Goal: Task Accomplishment & Management: Manage account settings

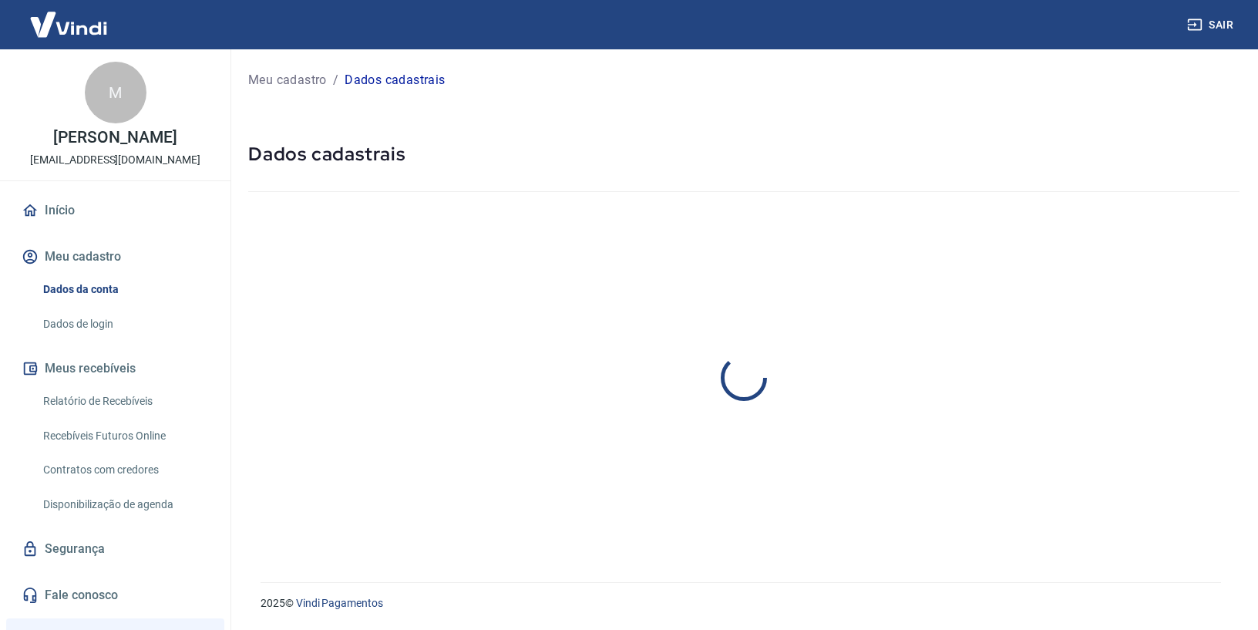
select select "PE"
select select "business"
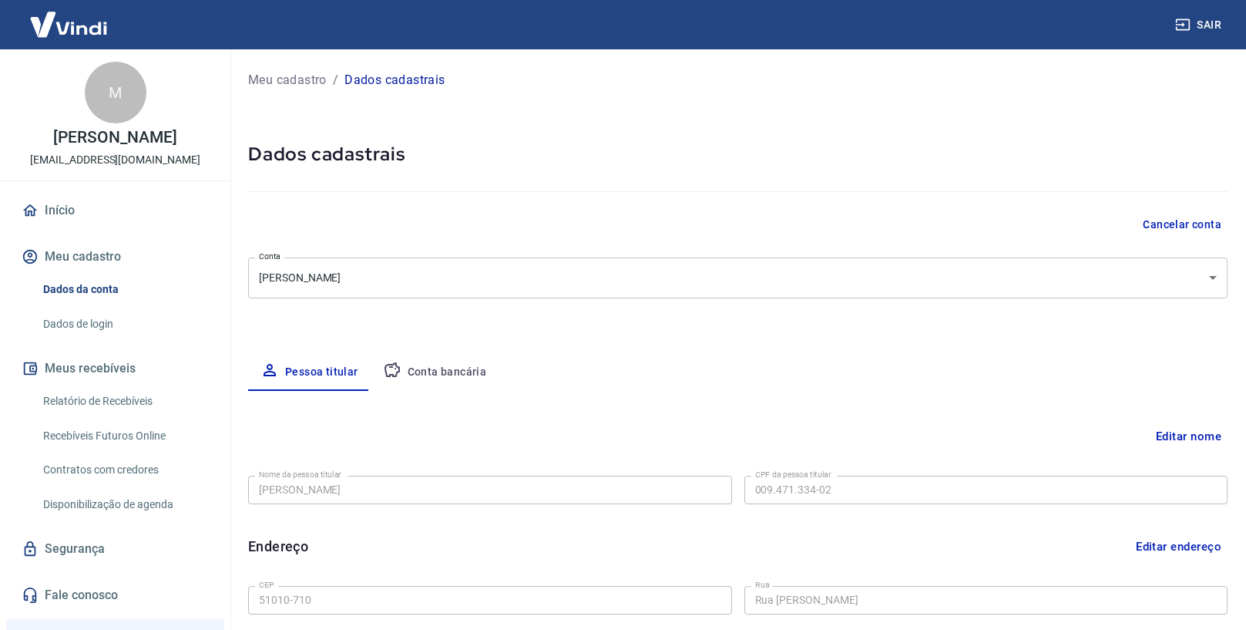
click at [437, 379] on button "Conta bancária" at bounding box center [435, 372] width 129 height 37
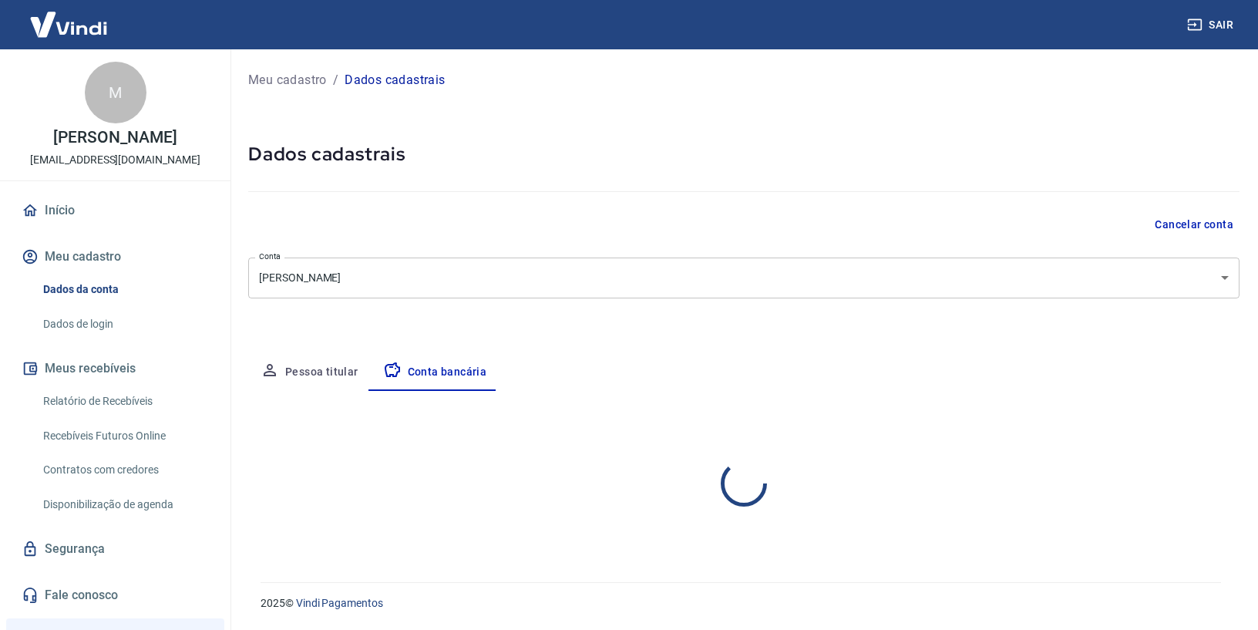
select select "1"
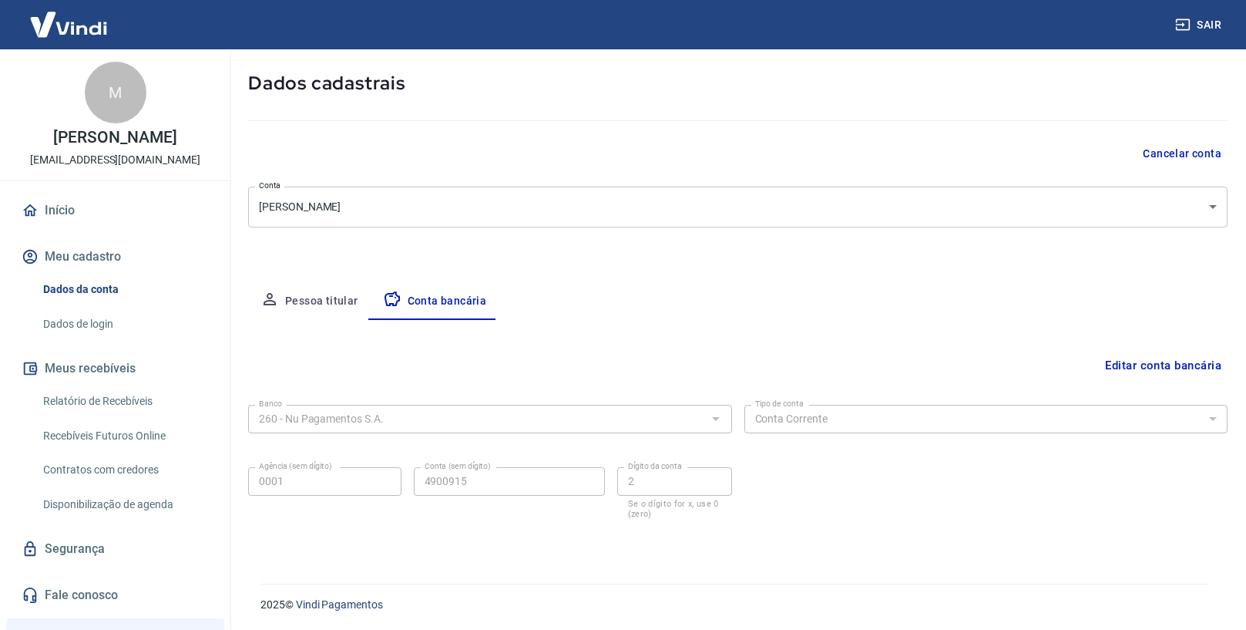
scroll to position [72, 0]
click at [1150, 369] on button "Editar conta bancária" at bounding box center [1163, 363] width 129 height 29
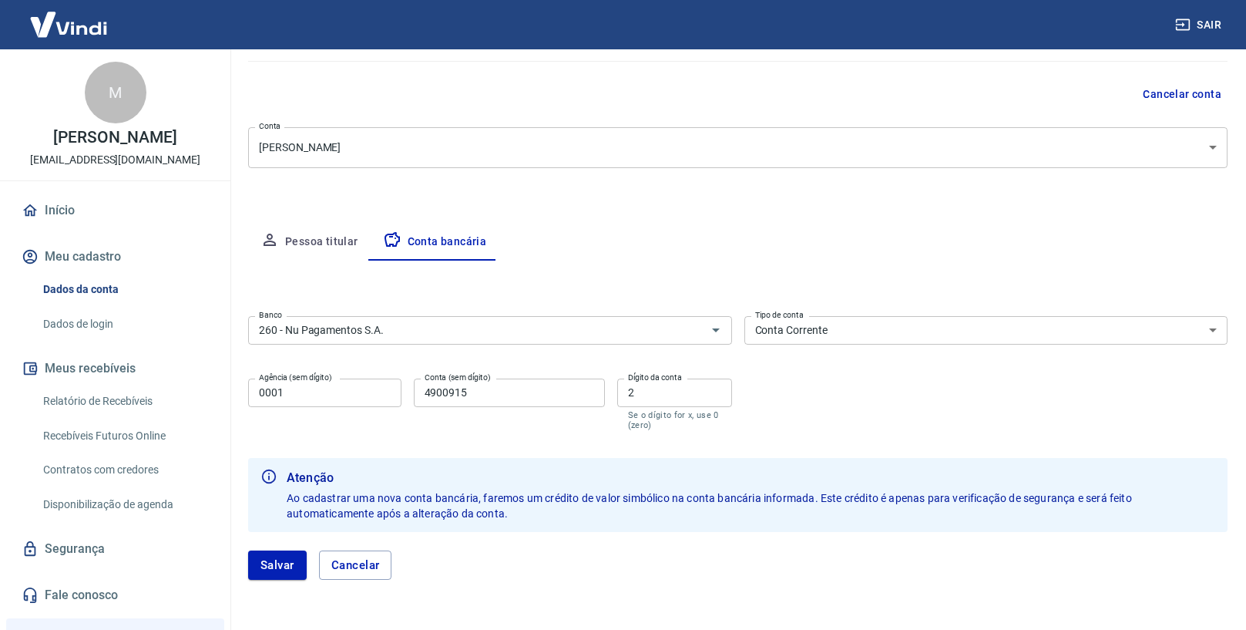
scroll to position [129, 0]
click at [285, 564] on button "Salvar" at bounding box center [277, 565] width 59 height 29
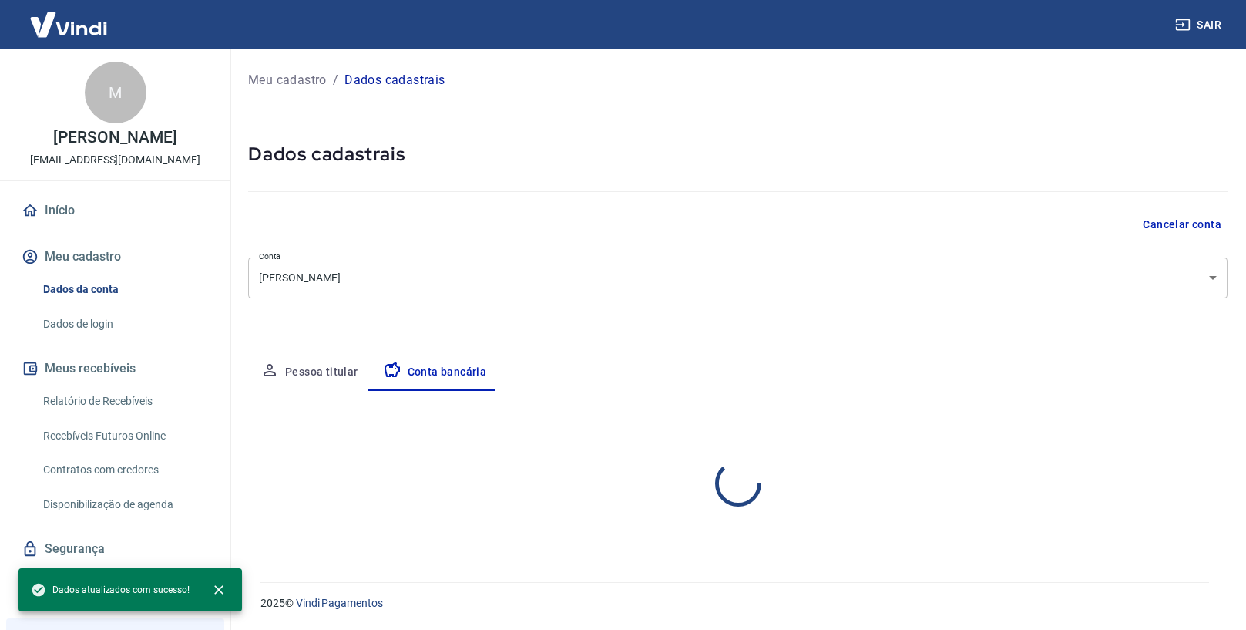
select select "1"
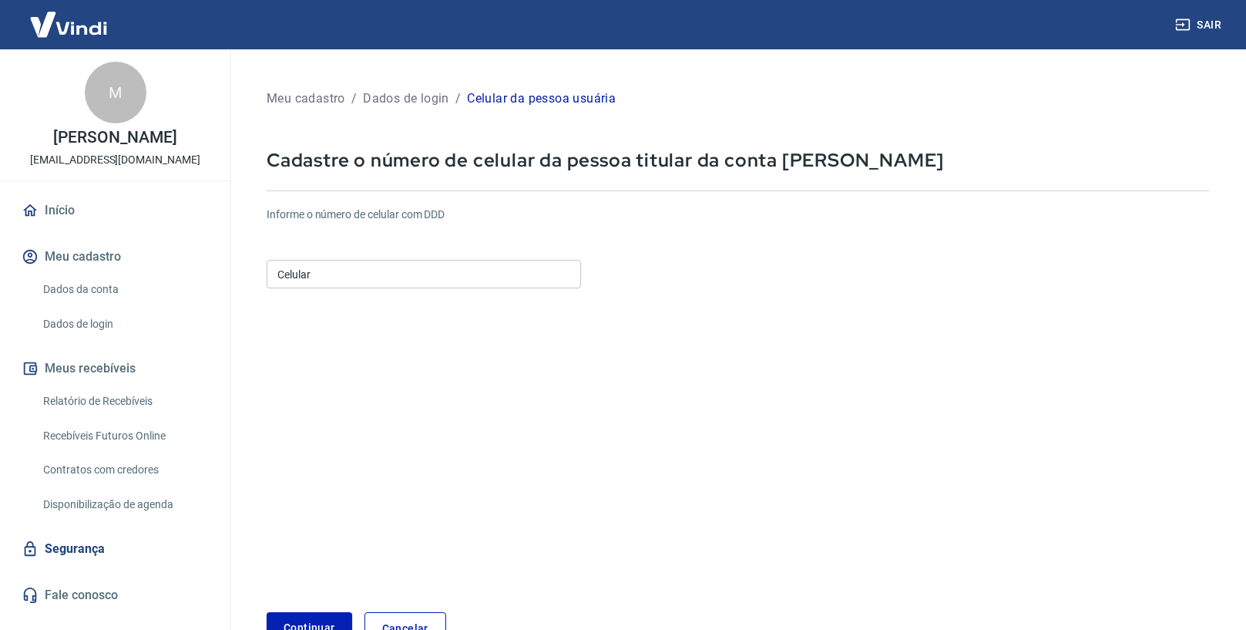
click at [368, 277] on input "Celular" at bounding box center [424, 274] width 314 height 29
type input "[PHONE_NUMBER]"
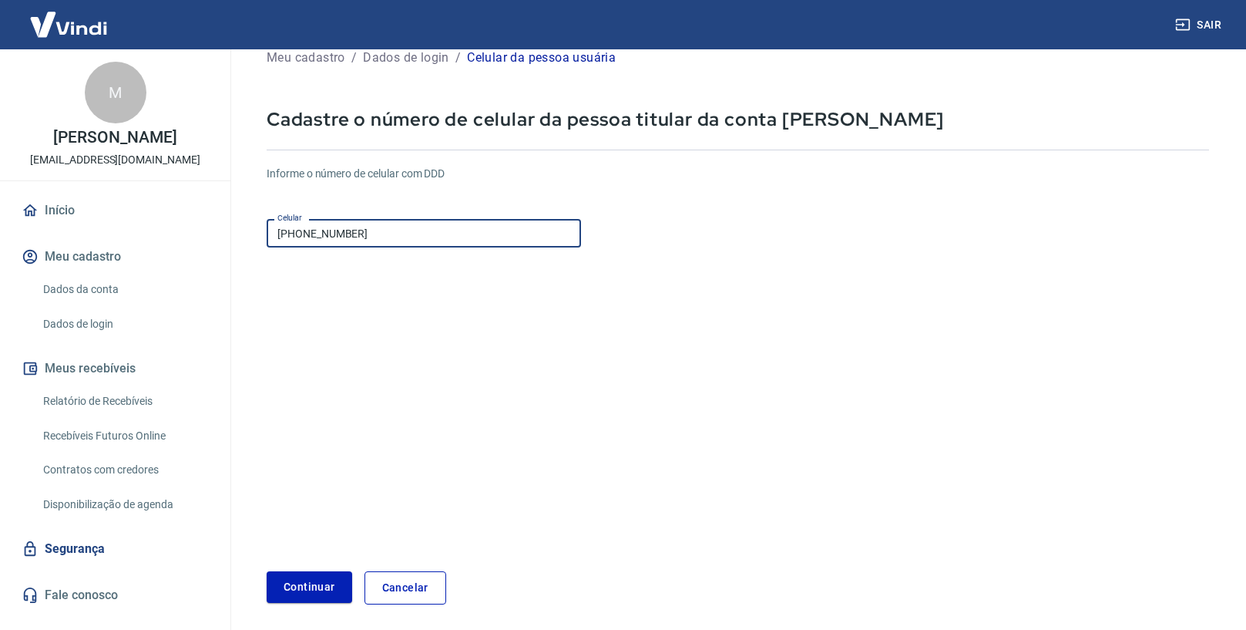
click at [299, 582] on button "Continuar" at bounding box center [310, 587] width 86 height 32
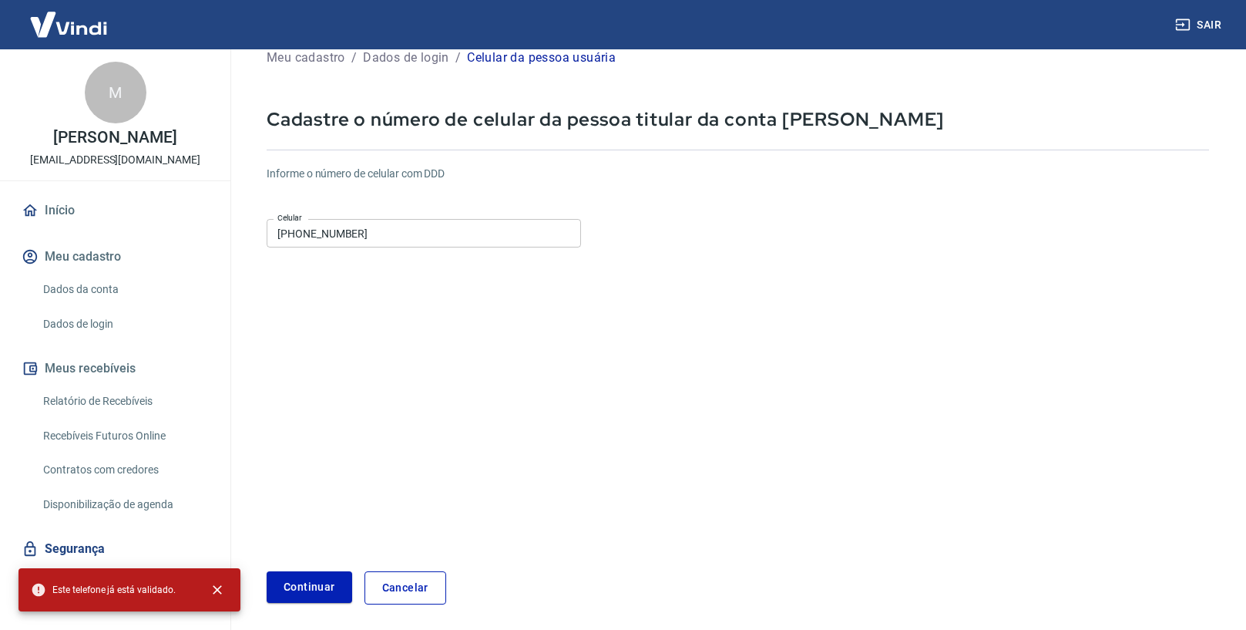
click at [82, 301] on link "Dados da conta" at bounding box center [124, 290] width 175 height 32
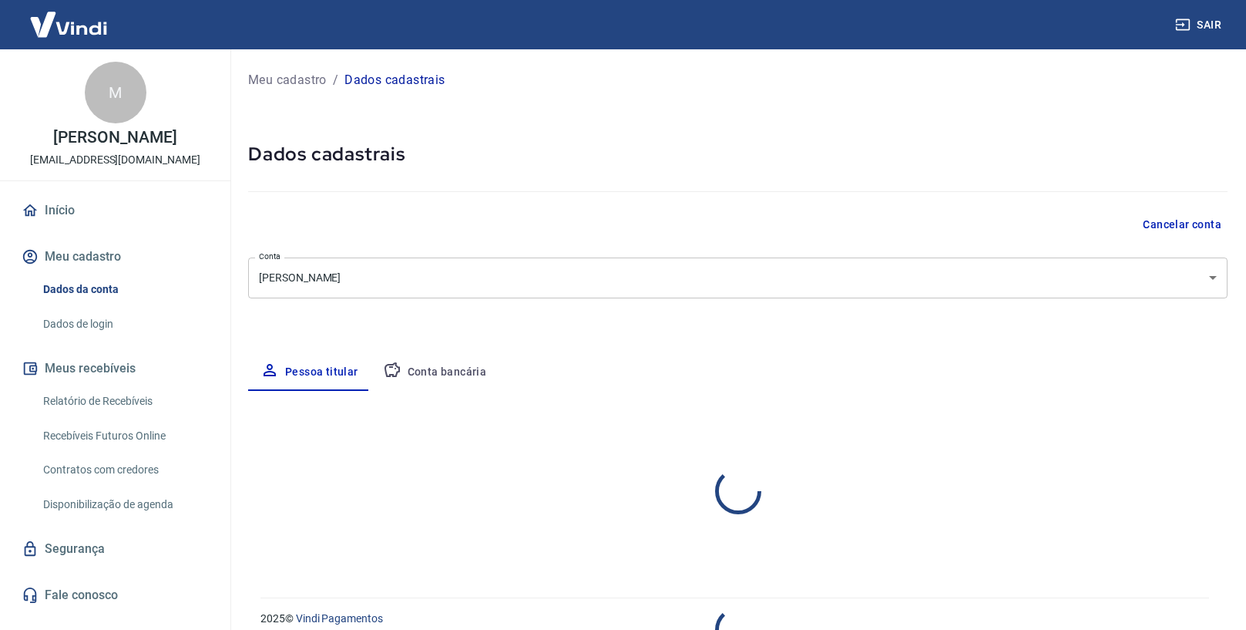
select select "PE"
select select "business"
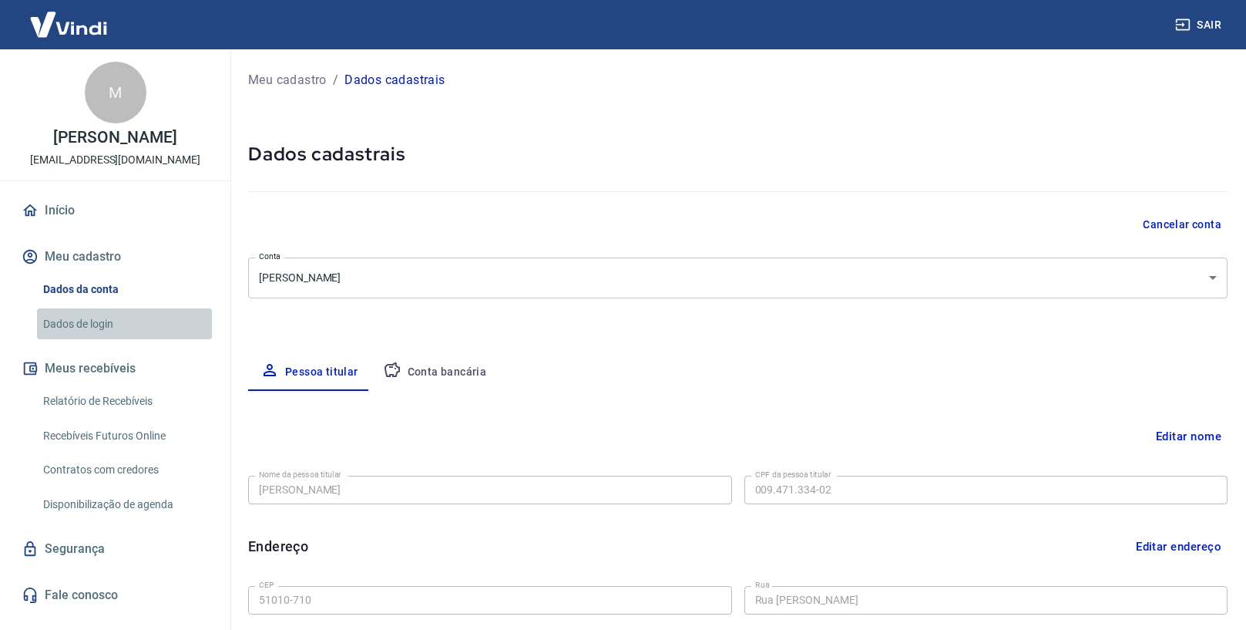
click at [99, 340] on link "Dados de login" at bounding box center [124, 324] width 175 height 32
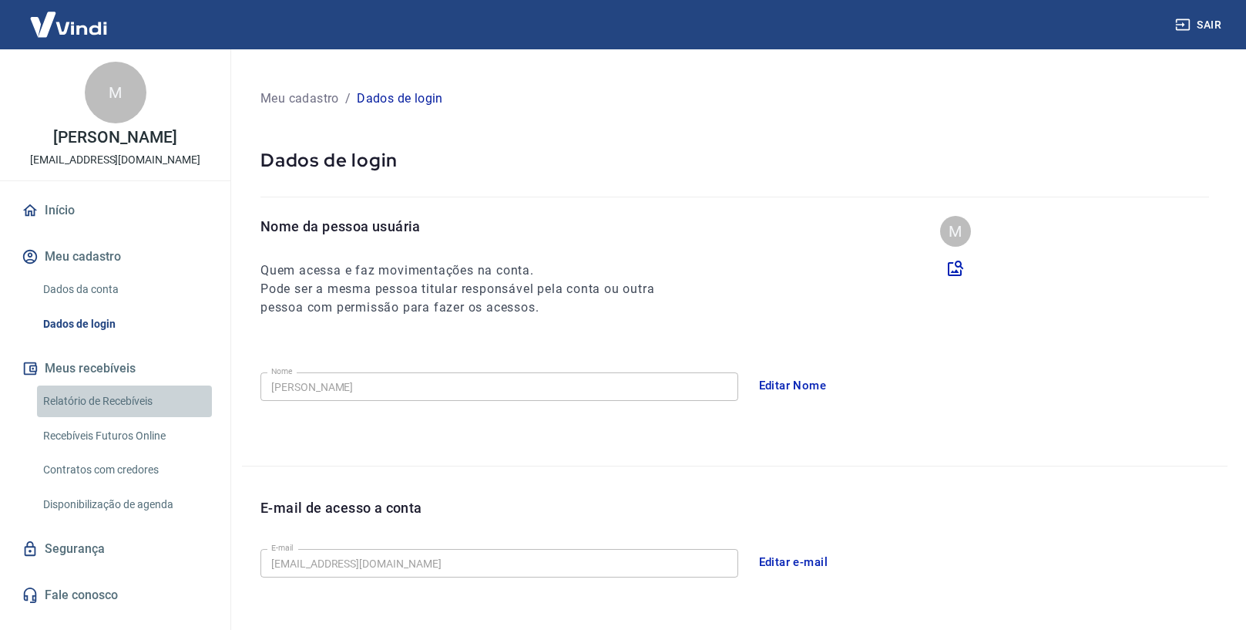
click at [107, 412] on link "Relatório de Recebíveis" at bounding box center [124, 401] width 175 height 32
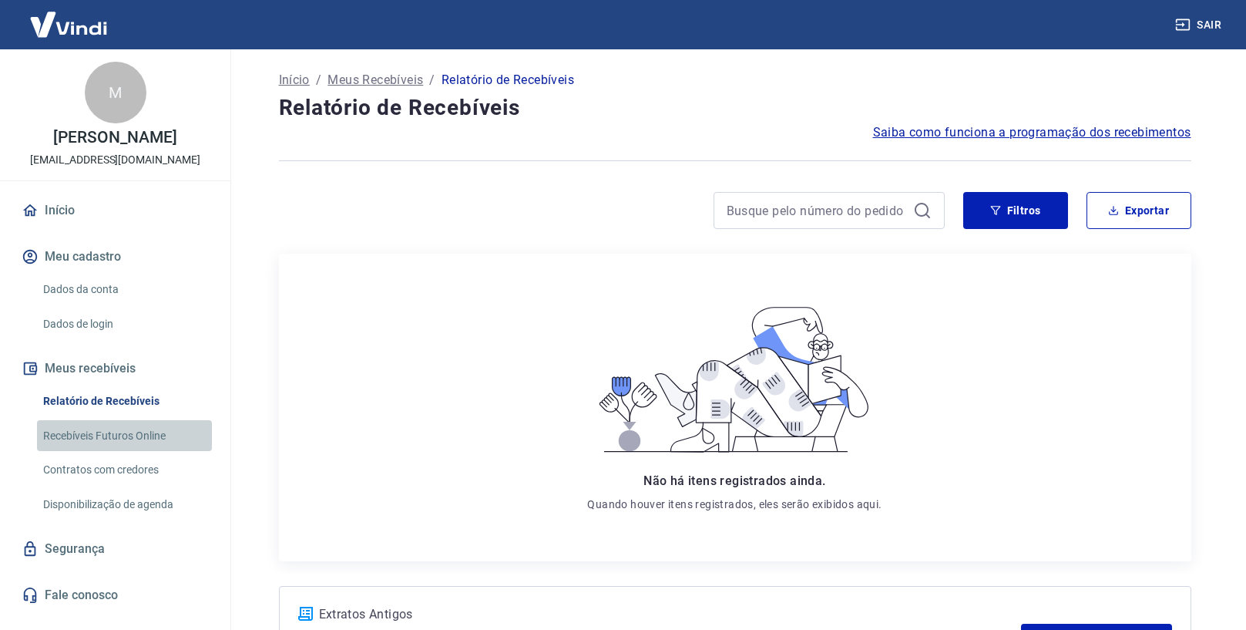
click at [116, 452] on link "Recebíveis Futuros Online" at bounding box center [124, 436] width 175 height 32
